Goal: Information Seeking & Learning: Stay updated

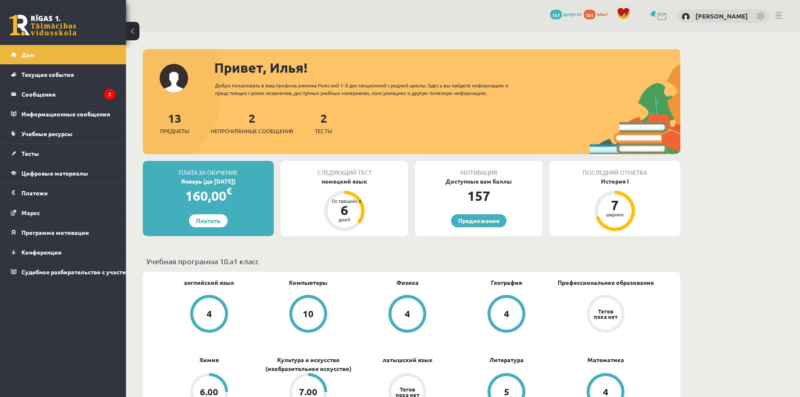
click at [32, 155] on font "Тесты" at bounding box center [30, 153] width 18 height 8
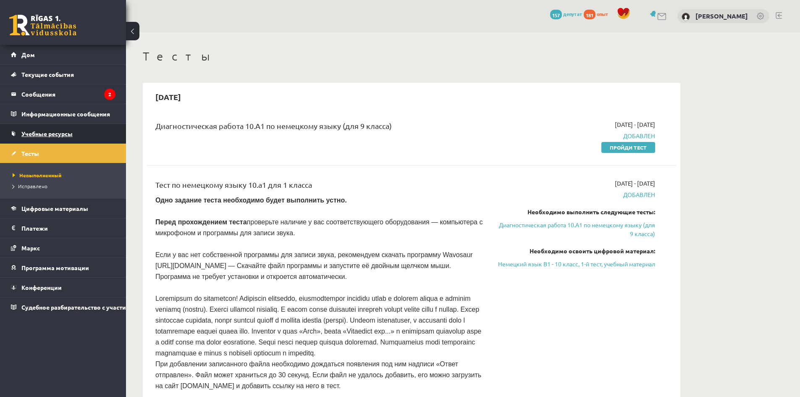
click at [53, 133] on font "Учебные ресурсы" at bounding box center [46, 134] width 51 height 8
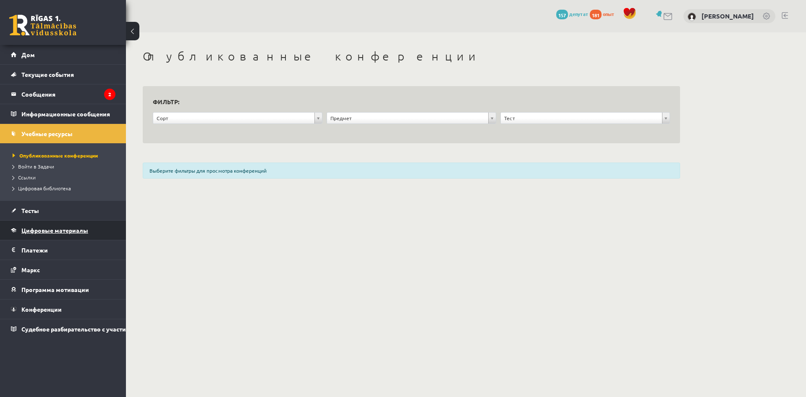
click at [42, 231] on font "Цифровые материалы" at bounding box center [54, 230] width 67 height 8
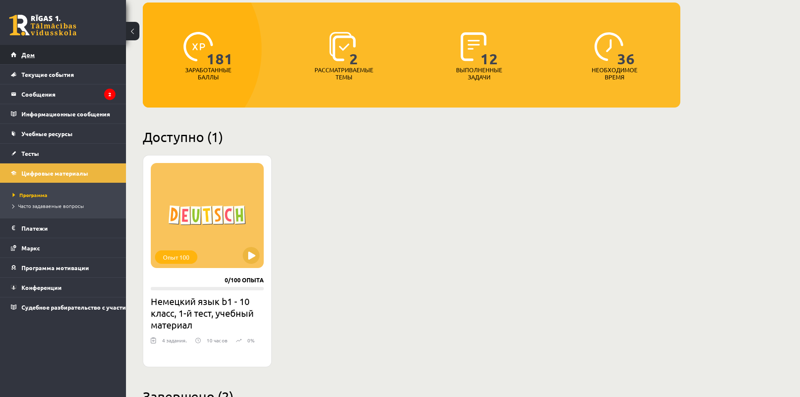
scroll to position [84, 0]
click at [37, 56] on link "Дом" at bounding box center [63, 54] width 105 height 19
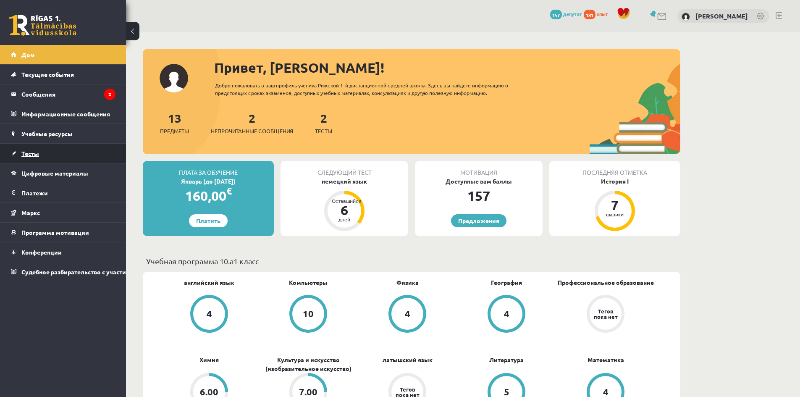
click at [36, 157] on link "Тесты" at bounding box center [63, 153] width 105 height 19
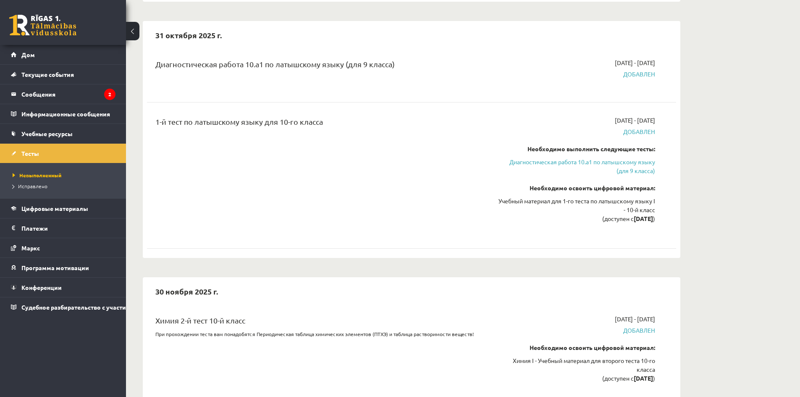
scroll to position [420, 0]
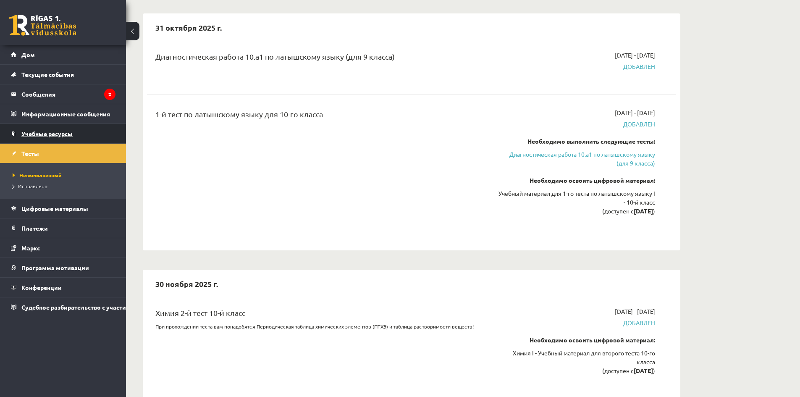
click at [50, 135] on font "Учебные ресурсы" at bounding box center [46, 134] width 51 height 8
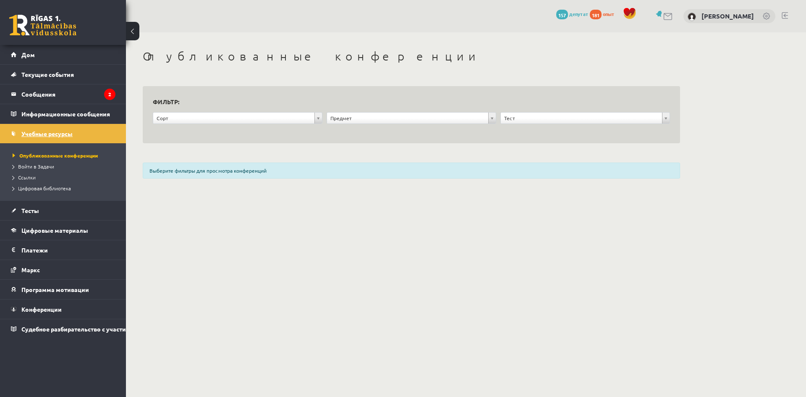
click at [60, 125] on link "Учебные ресурсы" at bounding box center [63, 133] width 105 height 19
click at [61, 118] on legend "Информационные сообщения 0" at bounding box center [68, 113] width 94 height 19
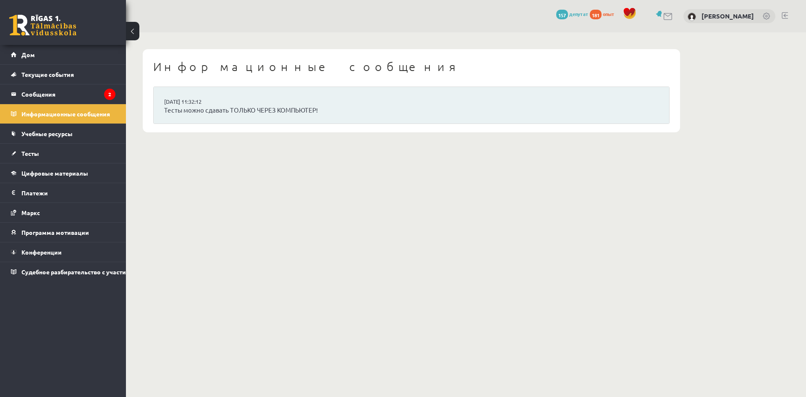
click at [668, 14] on link at bounding box center [668, 16] width 10 height 7
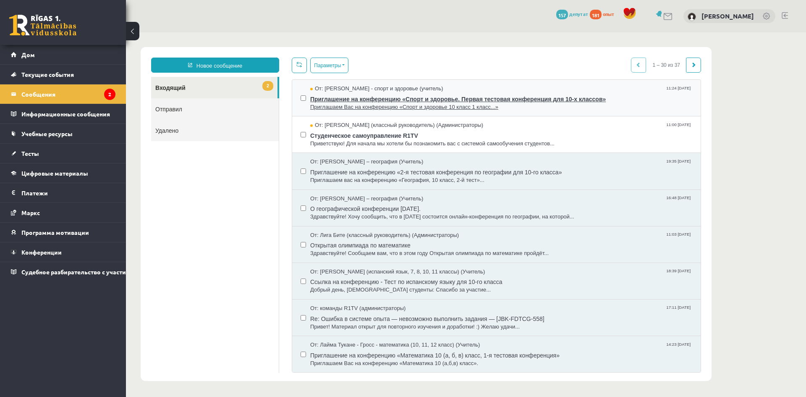
click at [427, 102] on font "Приглашение на конференцию «Спорт и здоровье. Первая тестовая конференция для 1…" at bounding box center [458, 99] width 296 height 7
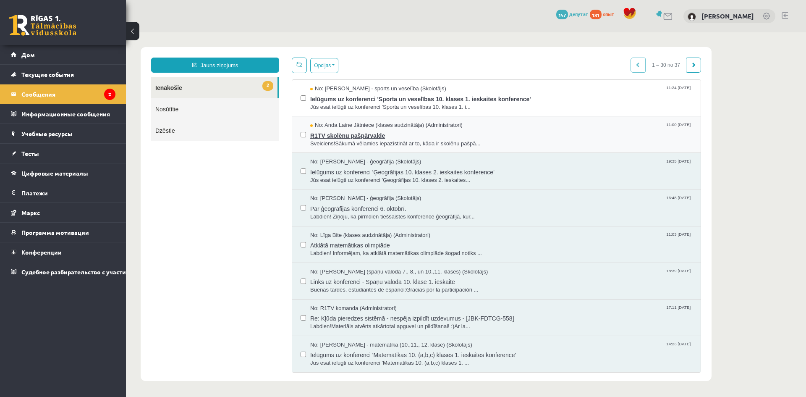
click at [325, 140] on span "Sveiciens!Sākumā vēlamies iepazīstināt ar to, kāda ir skolēnu pašpā..." at bounding box center [501, 144] width 382 height 8
